Goal: Check status: Check status

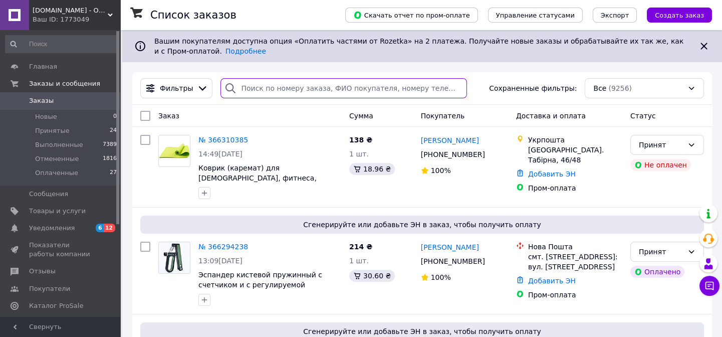
click at [285, 90] on input "search" at bounding box center [344, 88] width 246 height 20
paste input "FI-0104"
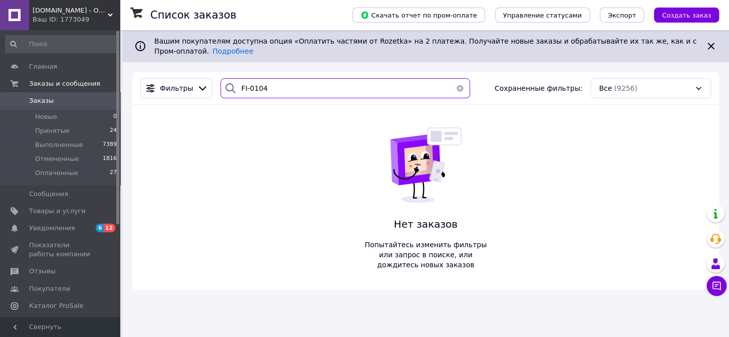
type input "FI-0104"
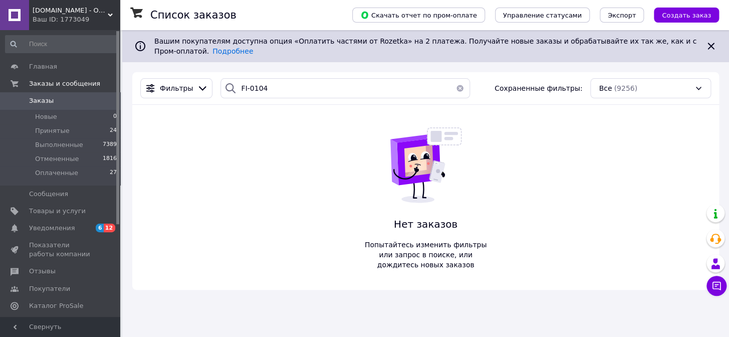
click at [451, 88] on button "button" at bounding box center [460, 88] width 20 height 20
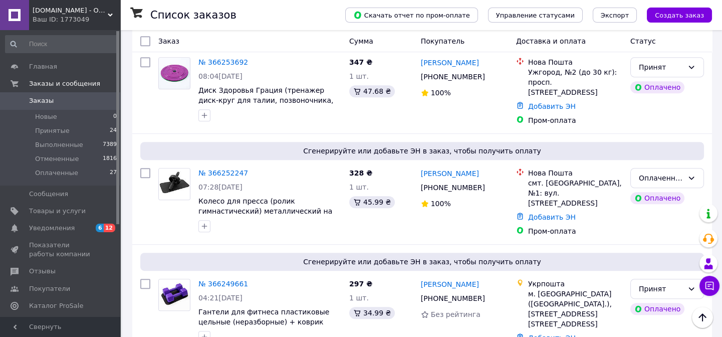
scroll to position [1048, 0]
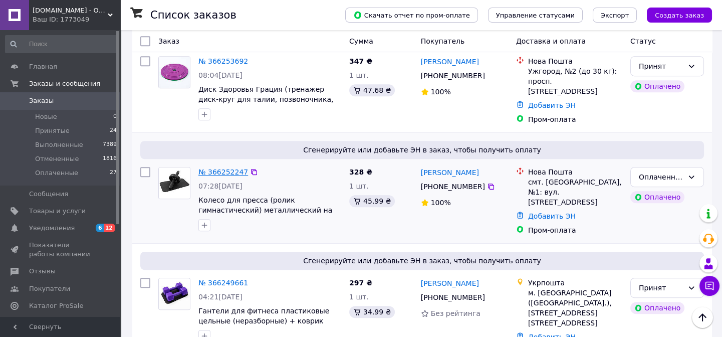
click at [228, 168] on link "№ 366252247" at bounding box center [223, 172] width 50 height 8
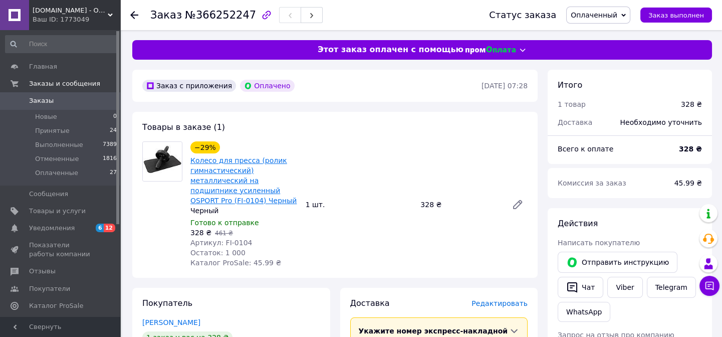
click at [231, 174] on link "Колесо для пресса (ролик гимнастический) металлический на подшипнике усиленный …" at bounding box center [243, 180] width 106 height 48
click at [78, 13] on span "[DOMAIN_NAME] - Оптовый интернет магазин склад" at bounding box center [70, 10] width 75 height 9
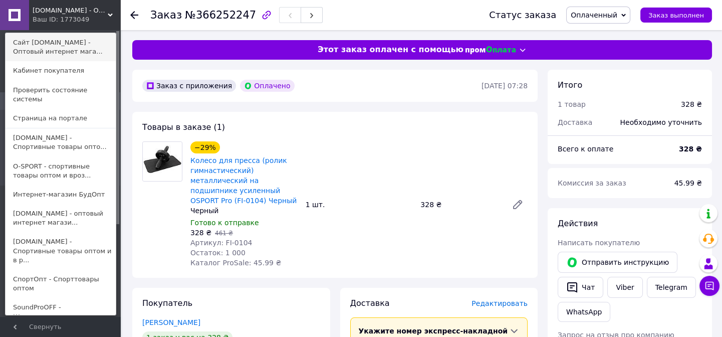
click at [62, 43] on link "Сайт [DOMAIN_NAME] - Оптовый интернет мага..." at bounding box center [61, 47] width 110 height 28
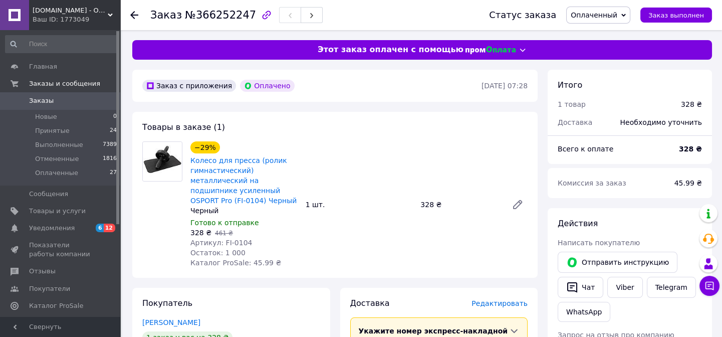
click at [132, 17] on icon at bounding box center [134, 15] width 8 height 8
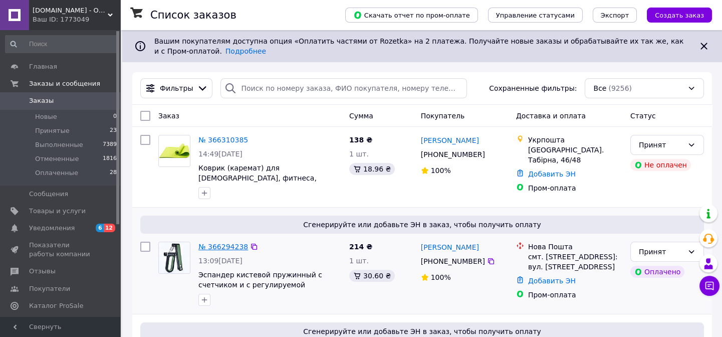
click at [234, 249] on link "№ 366294238" at bounding box center [223, 247] width 50 height 8
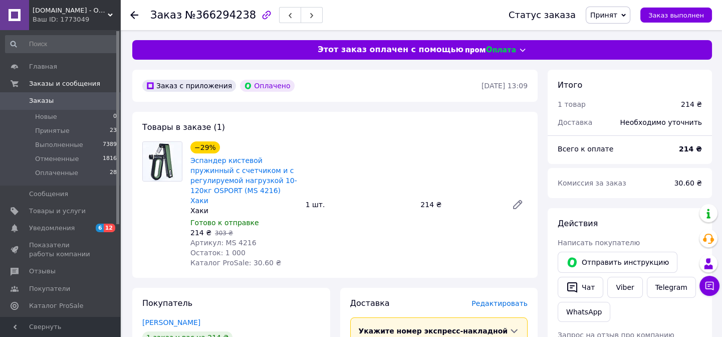
click at [133, 16] on use at bounding box center [134, 15] width 8 height 8
